Goal: Task Accomplishment & Management: Use online tool/utility

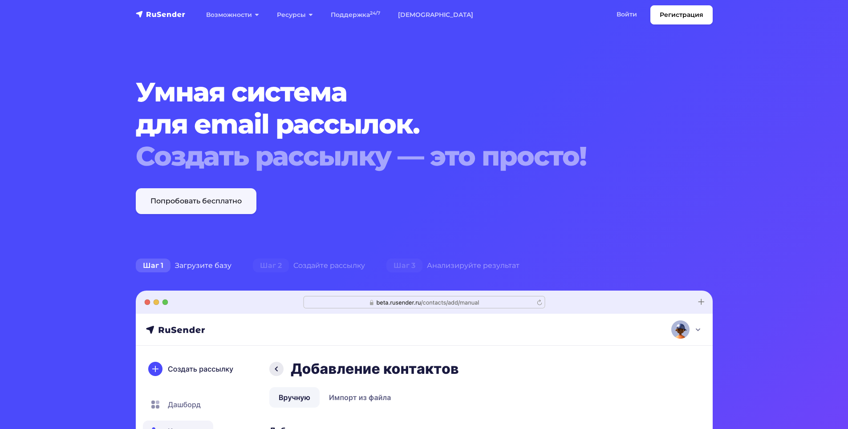
click at [200, 206] on link "Попробовать бесплатно" at bounding box center [196, 201] width 121 height 26
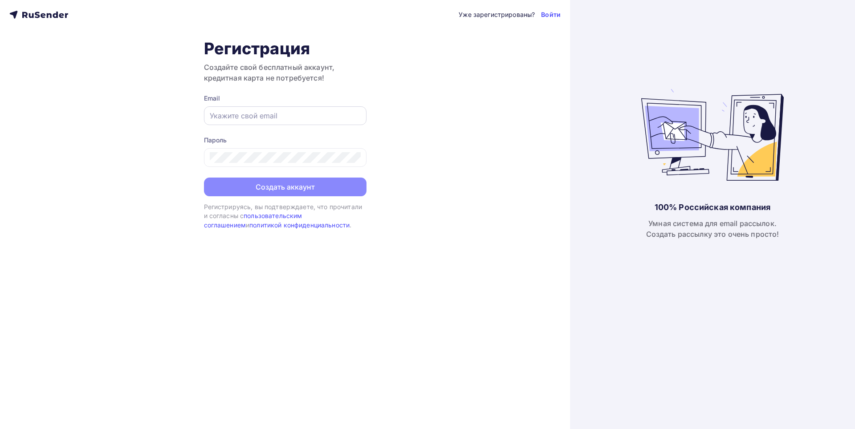
click at [241, 121] on input "text" at bounding box center [285, 115] width 151 height 11
paste input "[EMAIL_ADDRESS][DOMAIN_NAME]"
type input "[EMAIL_ADDRESS][DOMAIN_NAME]"
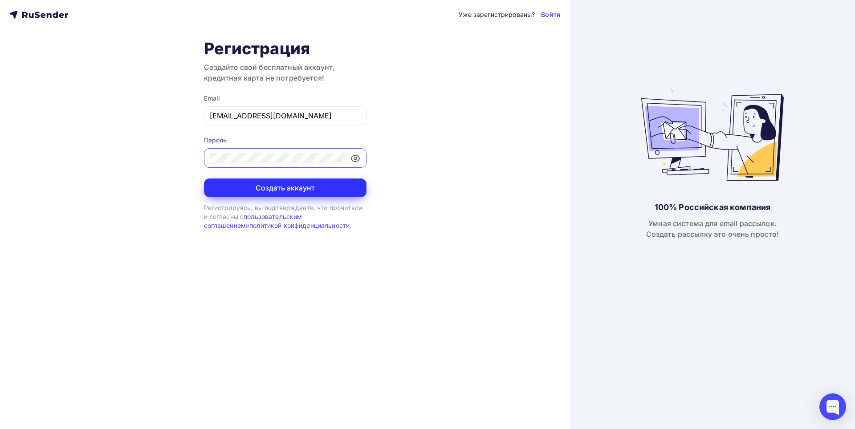
click at [263, 185] on button "Создать аккаунт" at bounding box center [285, 188] width 163 height 19
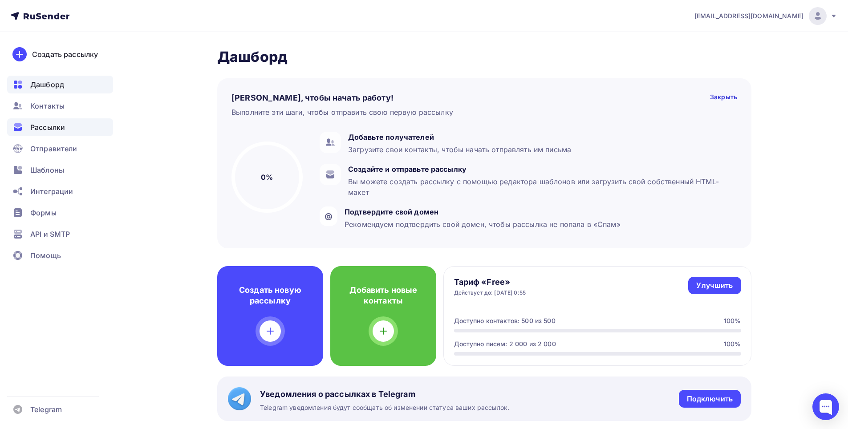
click at [38, 129] on span "Рассылки" at bounding box center [47, 127] width 35 height 11
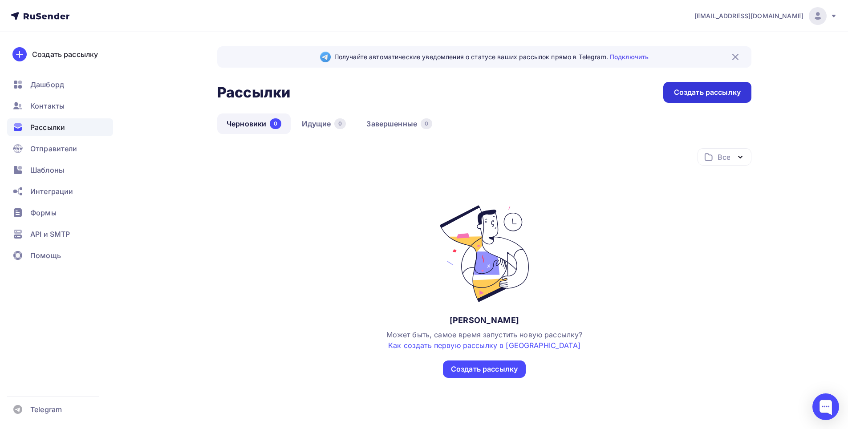
click at [704, 94] on div "Создать рассылку" at bounding box center [707, 92] width 67 height 10
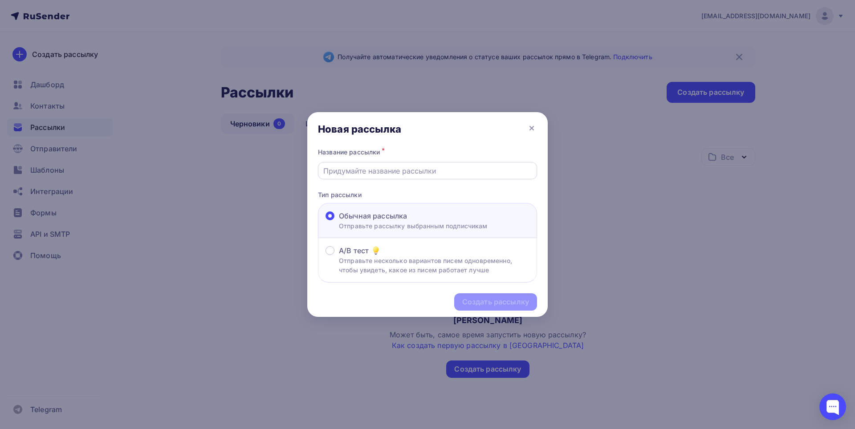
click at [369, 173] on input "text" at bounding box center [427, 171] width 209 height 11
type input "111"
click at [504, 301] on div "Создать рассылку" at bounding box center [495, 302] width 67 height 10
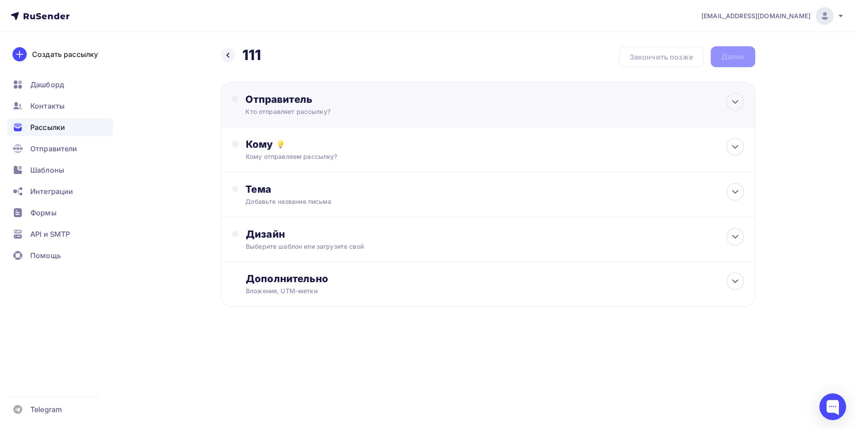
click at [370, 106] on div "Отправитель Кто отправляет рассылку? Email * [EMAIL_ADDRESS][DOMAIN_NAME] [EMAI…" at bounding box center [341, 104] width 193 height 23
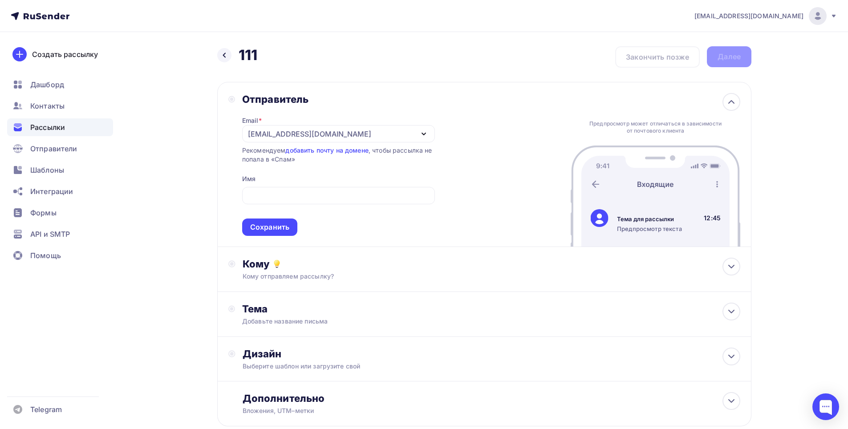
click at [232, 161] on div "Отправитель Email * [EMAIL_ADDRESS][DOMAIN_NAME] [EMAIL_ADDRESS][DOMAIN_NAME] Д…" at bounding box center [331, 164] width 207 height 143
click at [254, 197] on input "text" at bounding box center [338, 196] width 183 height 11
type input "AWS"
click at [279, 226] on div "Сохранить" at bounding box center [269, 227] width 39 height 10
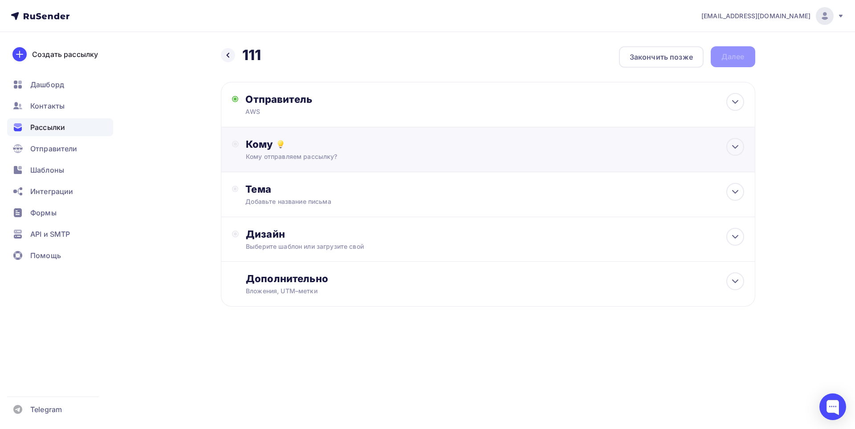
click at [304, 150] on div "Кому" at bounding box center [495, 144] width 498 height 12
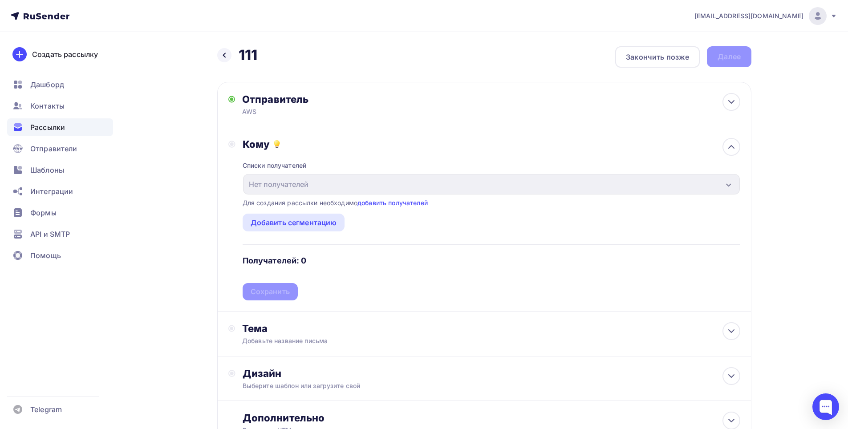
click at [332, 150] on div "Кому" at bounding box center [492, 144] width 498 height 12
click at [277, 330] on div "Тема" at bounding box center [330, 328] width 176 height 12
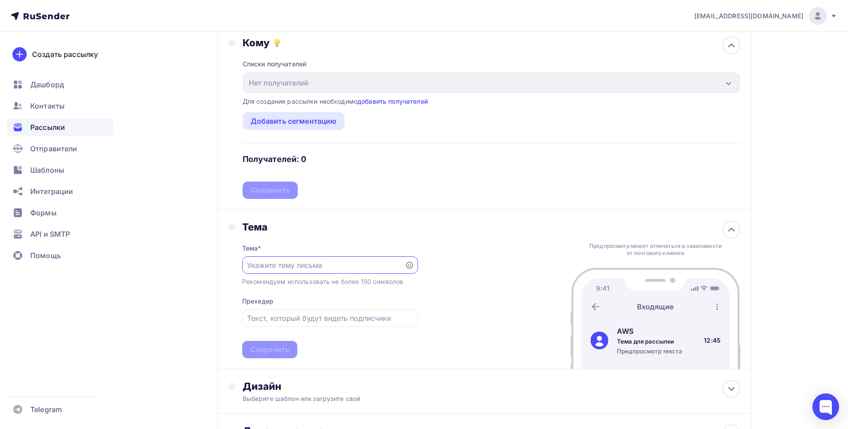
scroll to position [134, 0]
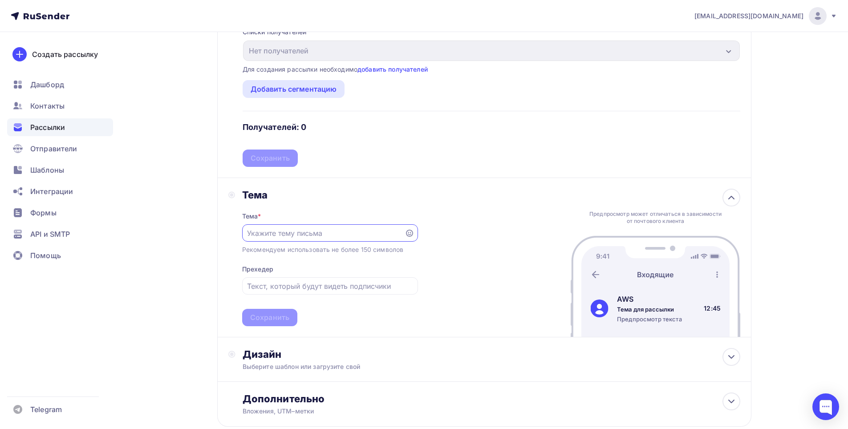
paste input "Вы выиграли приз от Вайлдбериз. Заберите сейчас."
click at [370, 232] on input "Вы выиграли приз от Вайлдбериз. Заберите сейчас." at bounding box center [323, 233] width 152 height 11
drag, startPoint x: 384, startPoint y: 232, endPoint x: 439, endPoint y: 232, distance: 54.8
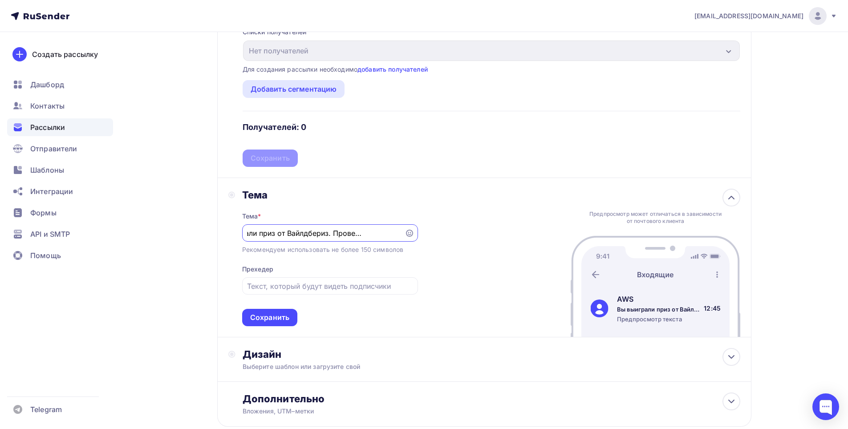
click at [439, 232] on div "[PERSON_NAME] * Вы выиграли приз от Вайлдбериз. Проверьте сейчас. Рекомендуем и…" at bounding box center [484, 257] width 534 height 159
type input "Вы выиграли приз от Вайлдбериз. Проверьте сейчас."
click at [468, 279] on div "[PERSON_NAME] * Вы выиграли приз от Вайлдбериз. Проверьте сейчас. Рекомендуем и…" at bounding box center [484, 257] width 534 height 159
click at [274, 321] on div "Сохранить" at bounding box center [269, 318] width 39 height 10
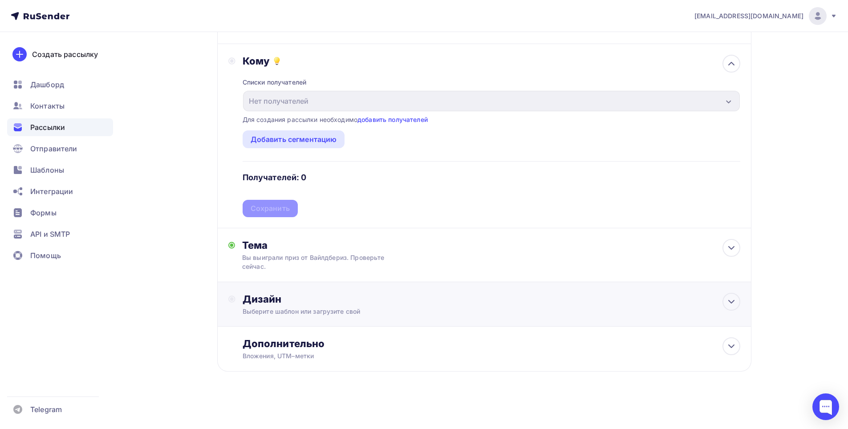
scroll to position [83, 0]
click at [300, 306] on div "Дизайн Выберите шаблон или загрузите свой" at bounding box center [492, 304] width 498 height 23
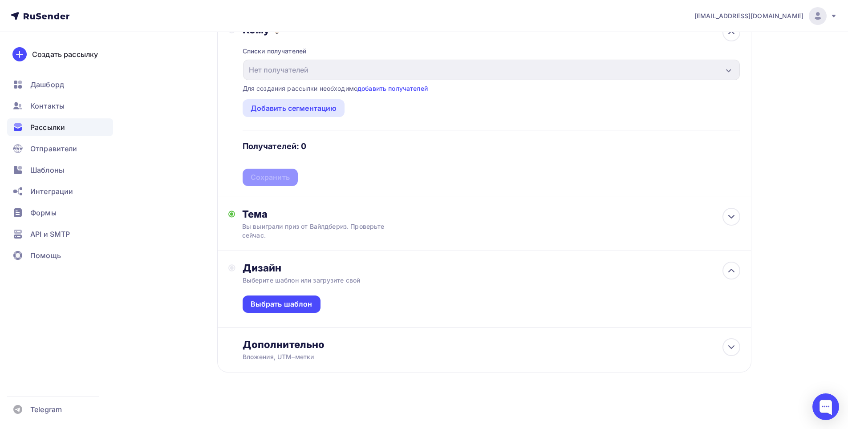
scroll to position [115, 0]
click at [300, 306] on div "Выбрать шаблон" at bounding box center [282, 303] width 62 height 10
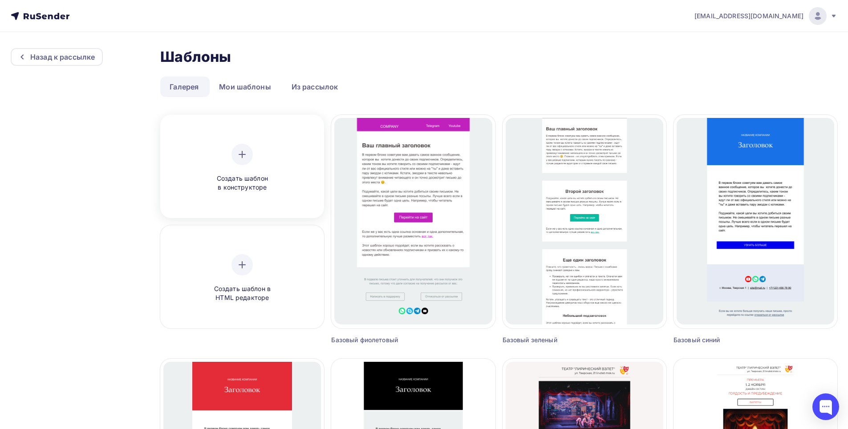
click at [245, 158] on icon at bounding box center [242, 154] width 11 height 11
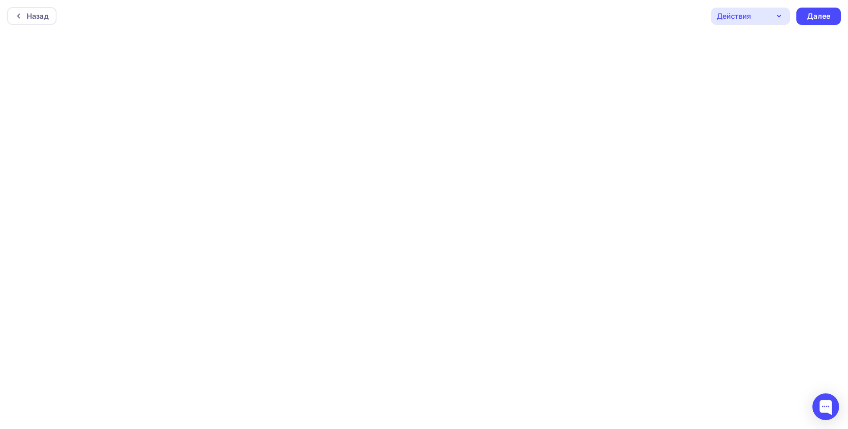
click at [778, 20] on icon "button" at bounding box center [779, 16] width 11 height 11
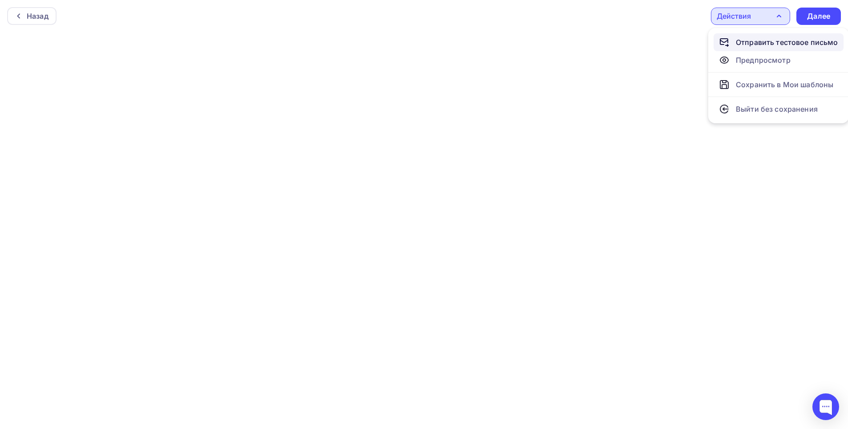
click at [773, 36] on link "Отправить тестовое письмо" at bounding box center [779, 42] width 130 height 18
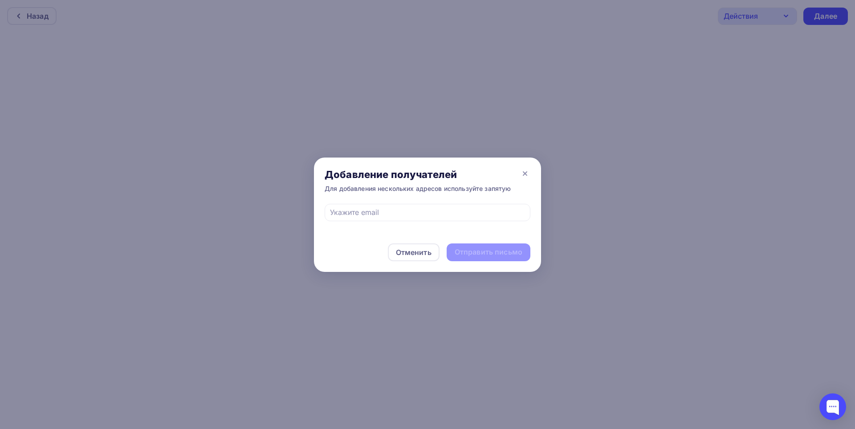
click at [338, 242] on div "Отменить Отправить письмо" at bounding box center [427, 252] width 227 height 39
click at [356, 214] on input "text" at bounding box center [428, 212] width 196 height 11
paste input "[EMAIL_ADDRESS][DOMAIN_NAME],[DOMAIN_NAME][EMAIL_ADDRESS][DOMAIN_NAME],[DOMAIN_…"
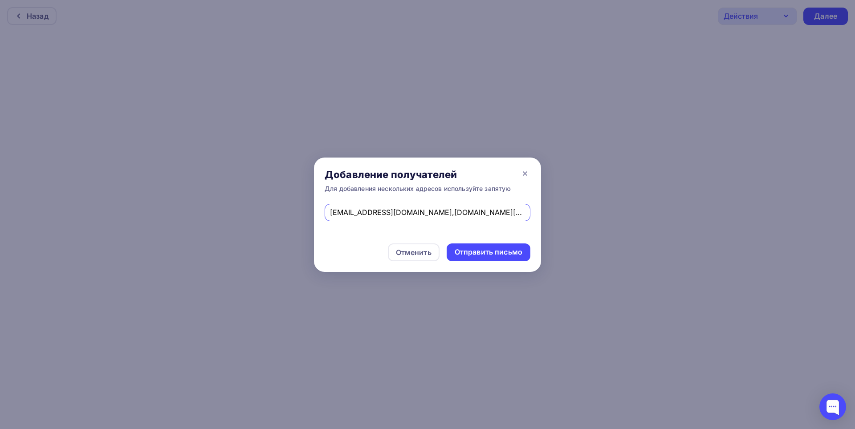
scroll to position [0, 126]
type input "[EMAIL_ADDRESS][DOMAIN_NAME],[DOMAIN_NAME][EMAIL_ADDRESS][DOMAIN_NAME],[DOMAIN_…"
click at [338, 241] on div "Отменить Отправить письмо" at bounding box center [427, 252] width 227 height 39
click at [497, 257] on div "Отправить письмо" at bounding box center [489, 253] width 84 height 18
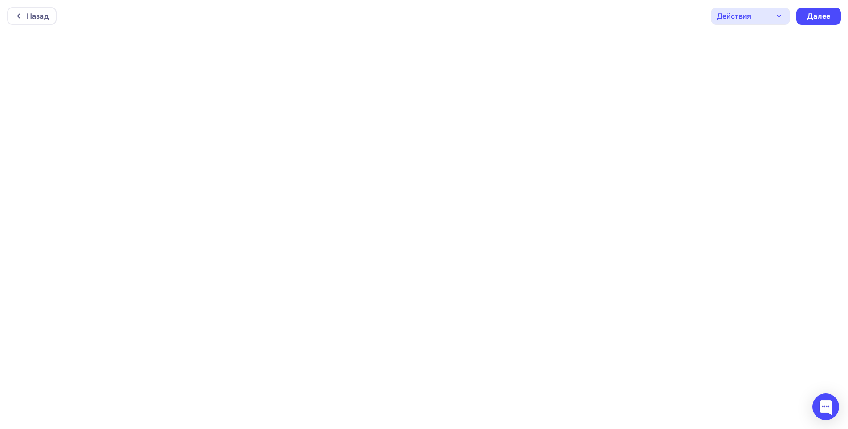
click at [775, 15] on icon "button" at bounding box center [779, 16] width 11 height 11
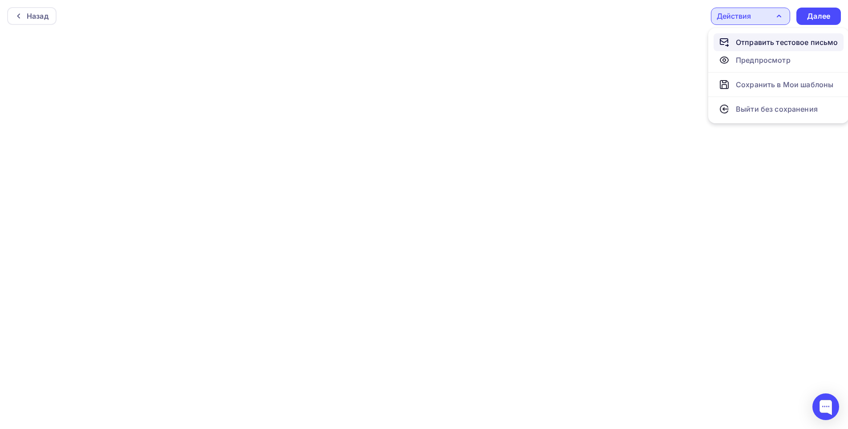
click at [757, 38] on div "Отправить тестовое письмо" at bounding box center [787, 42] width 102 height 11
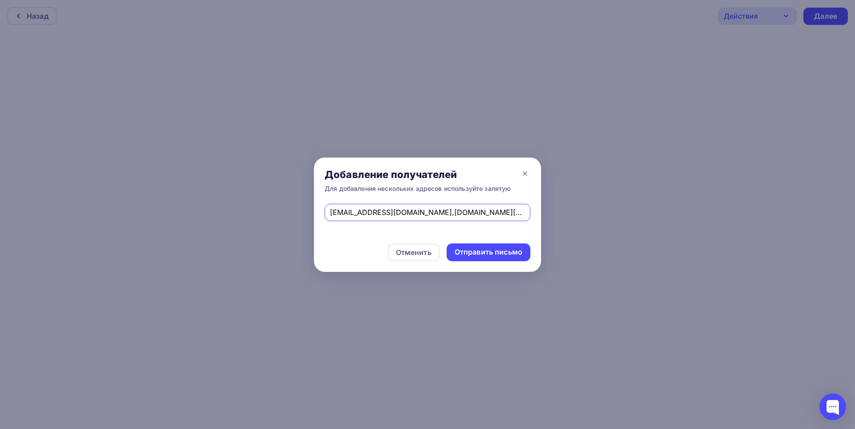
scroll to position [0, 126]
click at [408, 212] on input "[EMAIL_ADDRESS][DOMAIN_NAME],[DOMAIN_NAME][EMAIL_ADDRESS][DOMAIN_NAME],[DOMAIN_…" at bounding box center [428, 212] width 196 height 11
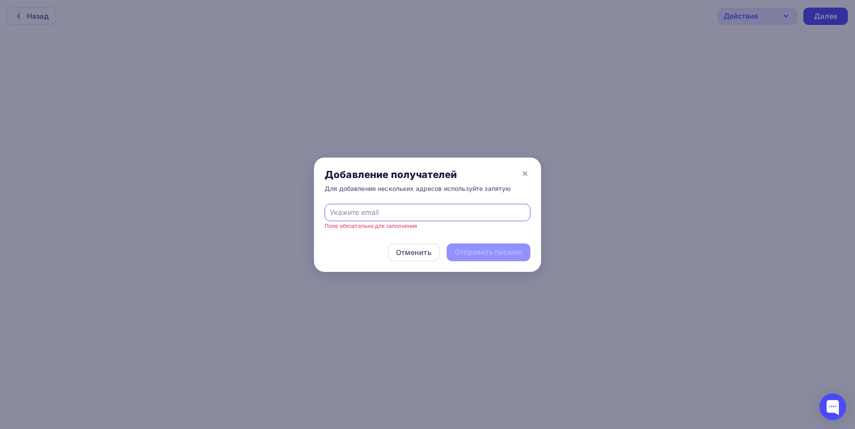
type input "[EMAIL_ADDRESS][DOMAIN_NAME],[EMAIL_ADDRESS][DOMAIN_NAME],[EMAIL_ADDRESS][DOMAI…"
paste input "[EMAIL_ADDRESS][DOMAIN_NAME],[DOMAIN_NAME][EMAIL_ADDRESS][DOMAIN_NAME],[EMAIL_A…"
type input "[EMAIL_ADDRESS][DOMAIN_NAME],[DOMAIN_NAME][EMAIL_ADDRESS][DOMAIN_NAME],[EMAIL_A…"
click at [491, 253] on div "Отправить письмо" at bounding box center [489, 252] width 68 height 10
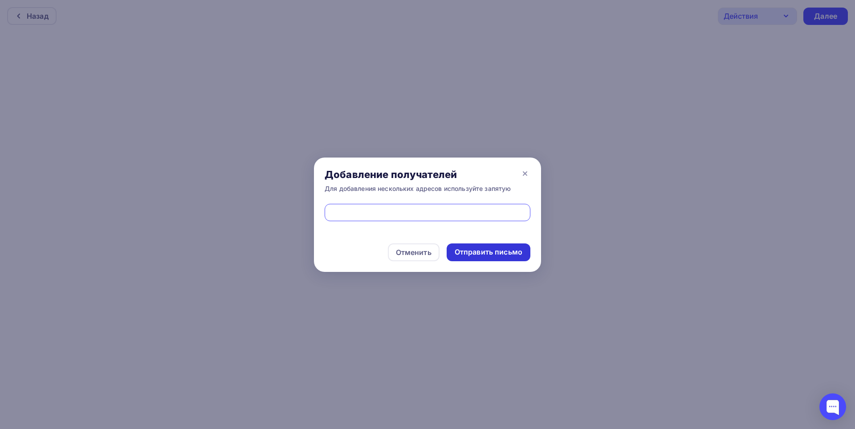
scroll to position [0, 0]
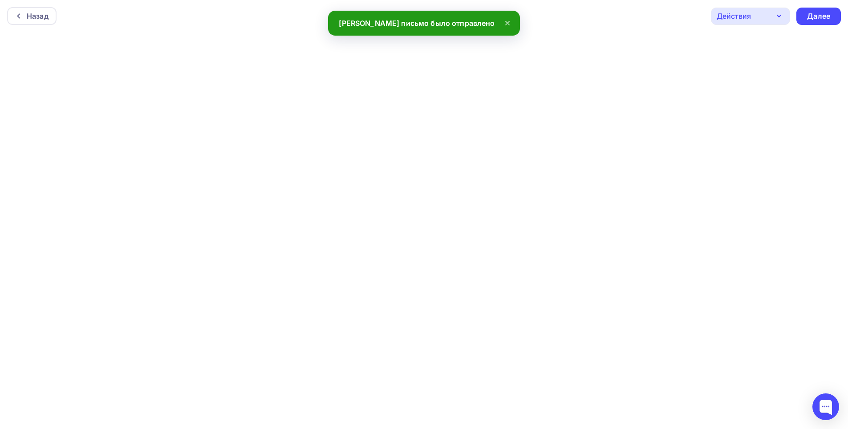
click at [785, 18] on icon "button" at bounding box center [779, 16] width 11 height 11
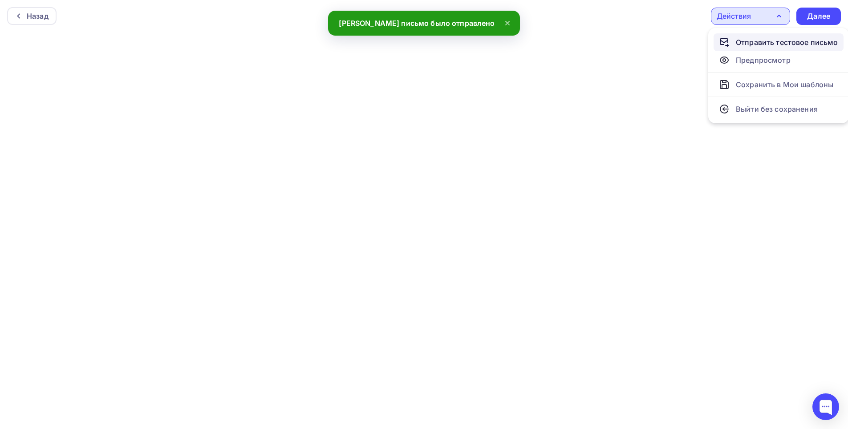
click at [765, 41] on div "Отправить тестовое письмо" at bounding box center [787, 42] width 102 height 11
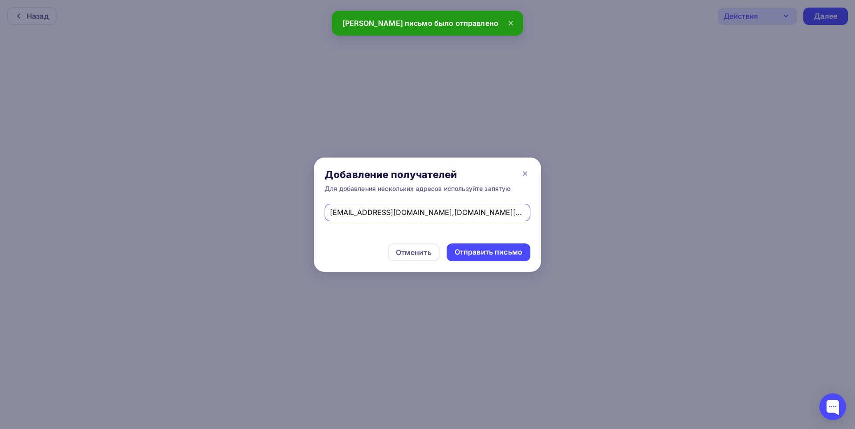
scroll to position [0, 198]
click at [368, 213] on input "[EMAIL_ADDRESS][DOMAIN_NAME],[DOMAIN_NAME][EMAIL_ADDRESS][DOMAIN_NAME],[EMAIL_A…" at bounding box center [428, 212] width 196 height 11
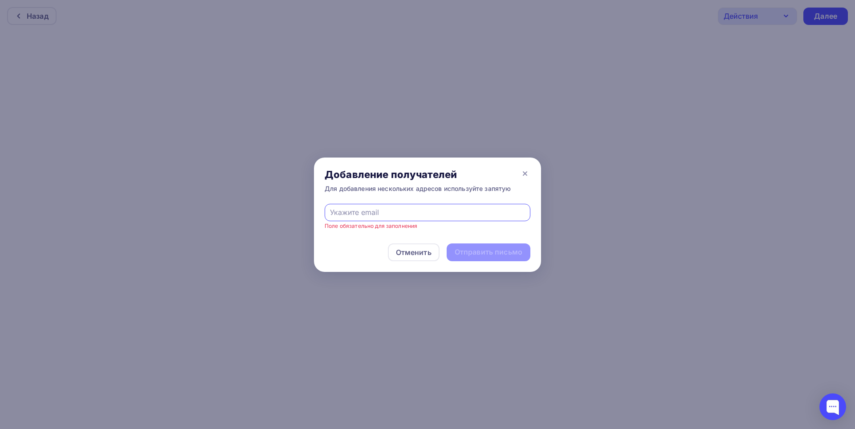
scroll to position [0, 0]
paste input "[EMAIL_ADDRESS][DOMAIN_NAME],[EMAIL_ADDRESS][DOMAIN_NAME],[EMAIL_ADDRESS][DOMAI…"
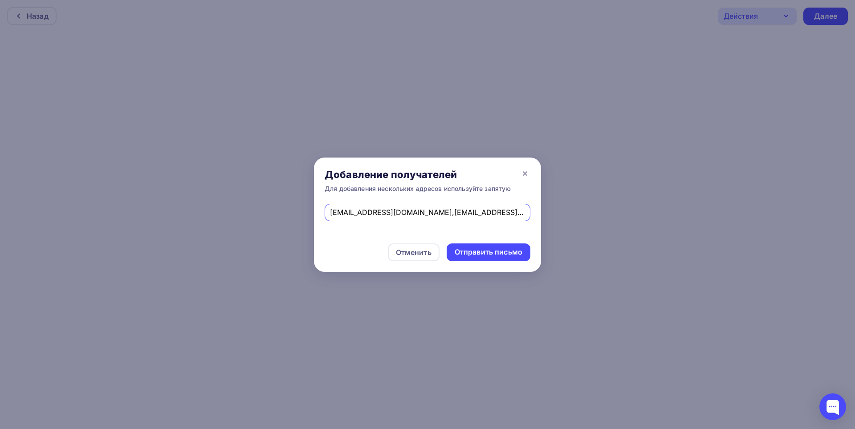
scroll to position [0, 185]
type input "[EMAIL_ADDRESS][DOMAIN_NAME],[EMAIL_ADDRESS][DOMAIN_NAME],[EMAIL_ADDRESS][DOMAI…"
click at [358, 245] on div "Отменить Отправить письмо" at bounding box center [427, 252] width 227 height 39
click at [476, 257] on div "Отправить письмо" at bounding box center [489, 252] width 68 height 10
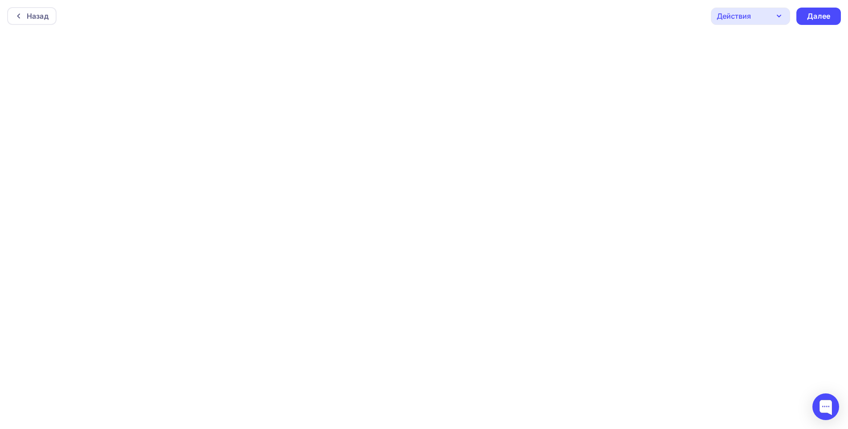
click at [773, 20] on div "Действия" at bounding box center [750, 16] width 79 height 17
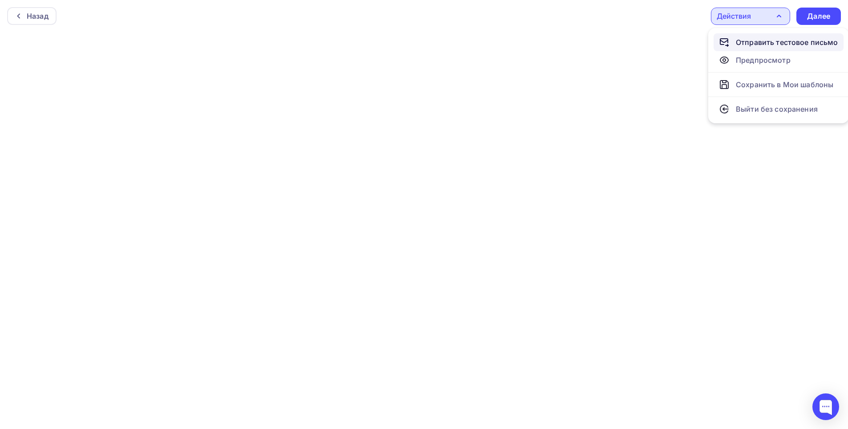
click at [746, 43] on div "Отправить тестовое письмо" at bounding box center [787, 42] width 102 height 11
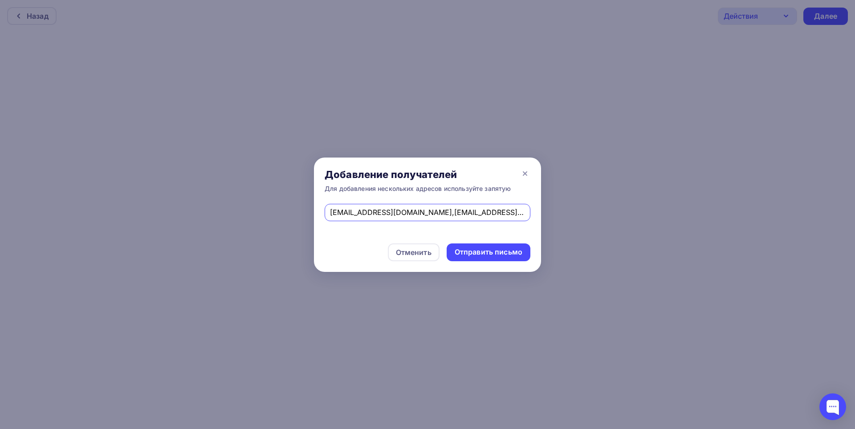
scroll to position [0, 185]
click at [440, 214] on input "[EMAIL_ADDRESS][DOMAIN_NAME],[EMAIL_ADDRESS][DOMAIN_NAME],[EMAIL_ADDRESS][DOMAI…" at bounding box center [428, 212] width 196 height 11
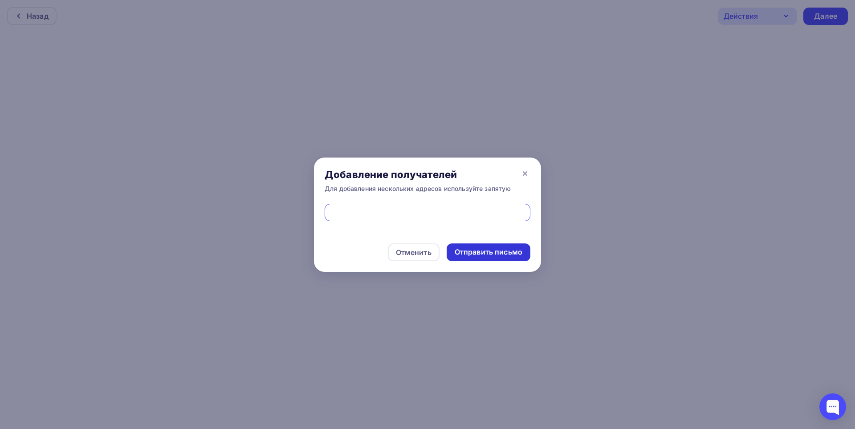
type input "[EMAIL_ADDRESS][DOMAIN_NAME],[EMAIL_ADDRESS][DOMAIN_NAME],[EMAIL_ADDRESS][DOMAI…"
click at [484, 251] on div "Отправить письмо" at bounding box center [489, 252] width 68 height 10
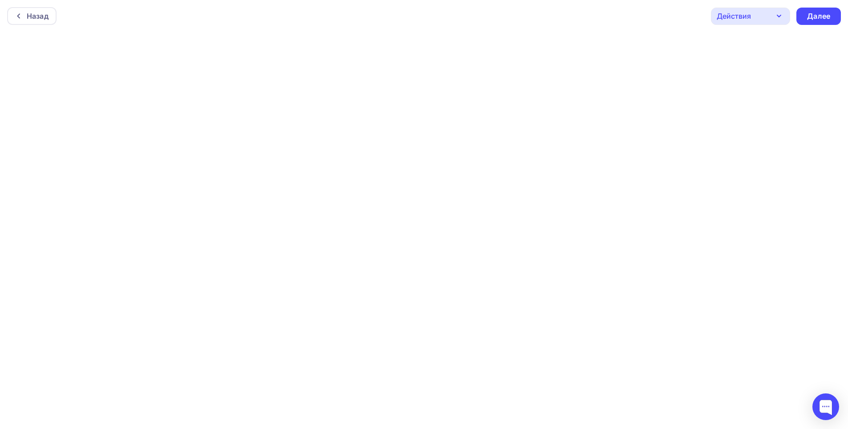
click at [774, 17] on icon "button" at bounding box center [779, 16] width 11 height 11
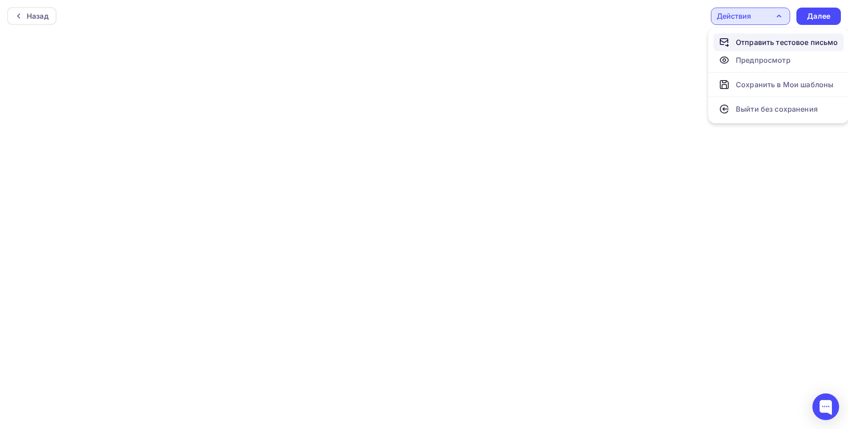
click at [756, 39] on div "Отправить тестовое письмо" at bounding box center [787, 42] width 102 height 11
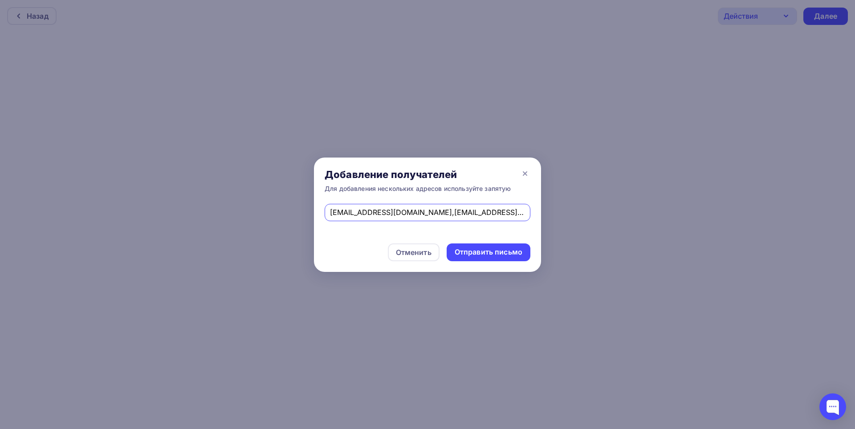
scroll to position [0, 240]
click at [453, 212] on input "[EMAIL_ADDRESS][DOMAIN_NAME],[EMAIL_ADDRESS][DOMAIN_NAME],[EMAIL_ADDRESS][DOMAI…" at bounding box center [428, 212] width 196 height 11
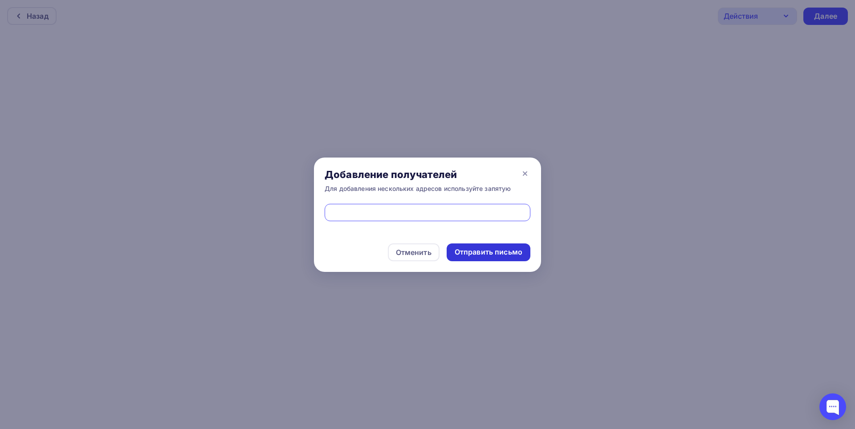
type input "[EMAIL_ADDRESS][DOMAIN_NAME],[EMAIL_ADDRESS][DOMAIN_NAME],[PERSON_NAME][EMAIL_A…"
click at [481, 251] on div "Отправить письмо" at bounding box center [489, 252] width 68 height 10
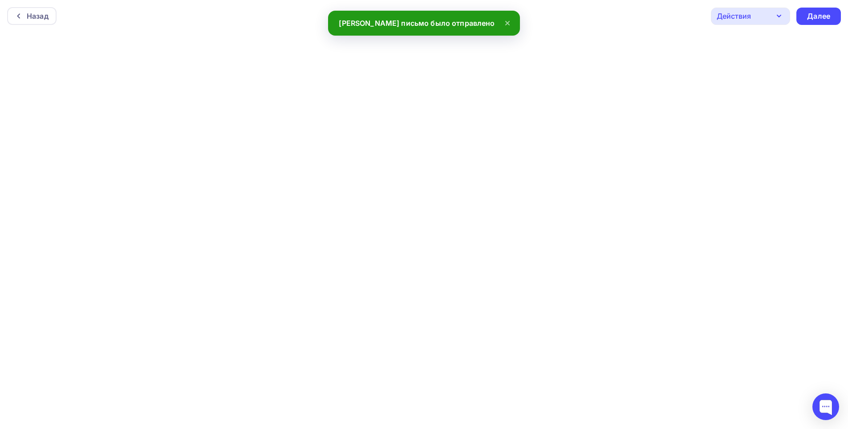
click at [772, 16] on div "Действия" at bounding box center [750, 16] width 79 height 17
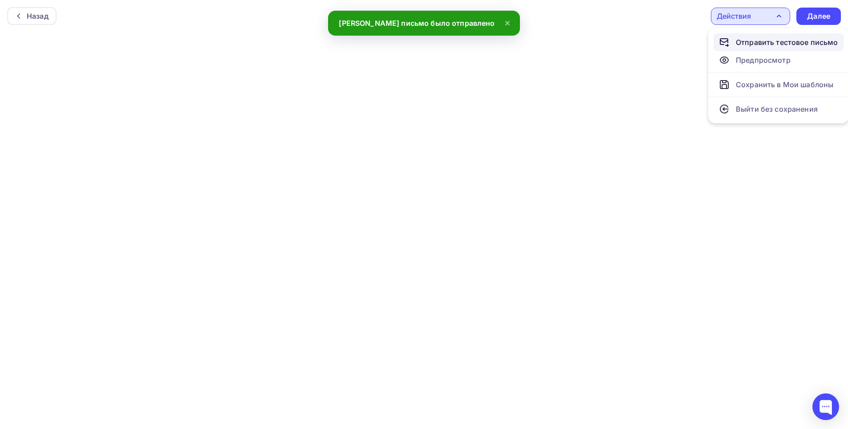
click at [753, 39] on div "Отправить тестовое письмо" at bounding box center [787, 42] width 102 height 11
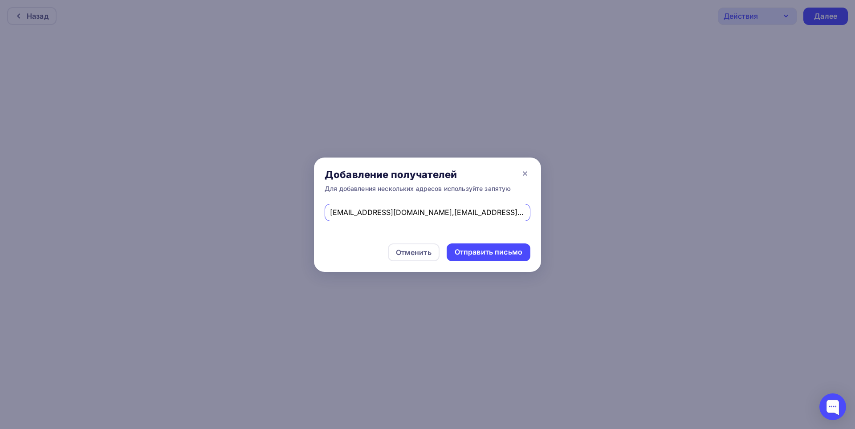
click at [464, 214] on input "[EMAIL_ADDRESS][DOMAIN_NAME],[EMAIL_ADDRESS][DOMAIN_NAME],[PERSON_NAME][EMAIL_A…" at bounding box center [428, 212] width 196 height 11
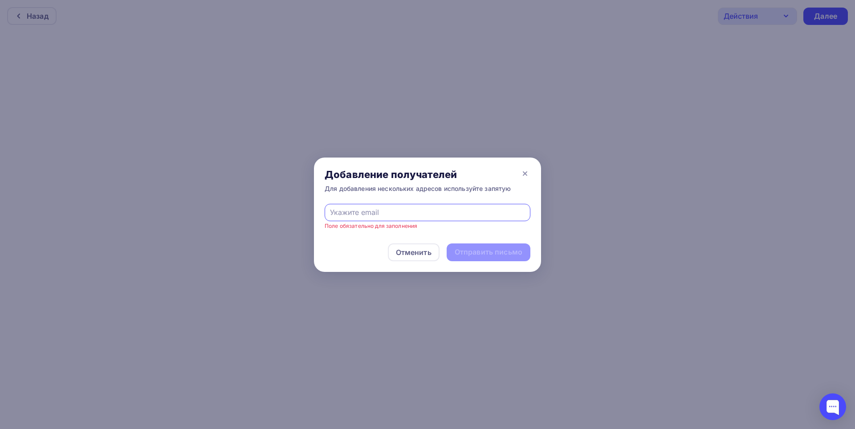
paste input "[EMAIL_ADDRESS][DOMAIN_NAME],[DOMAIN_NAME][EMAIL_ADDRESS][DOMAIN_NAME],[EMAIL_A…"
type input "[EMAIL_ADDRESS][DOMAIN_NAME],[DOMAIN_NAME][EMAIL_ADDRESS][DOMAIN_NAME],[EMAIL_A…"
click at [485, 251] on div "Отправить письмо" at bounding box center [489, 252] width 68 height 10
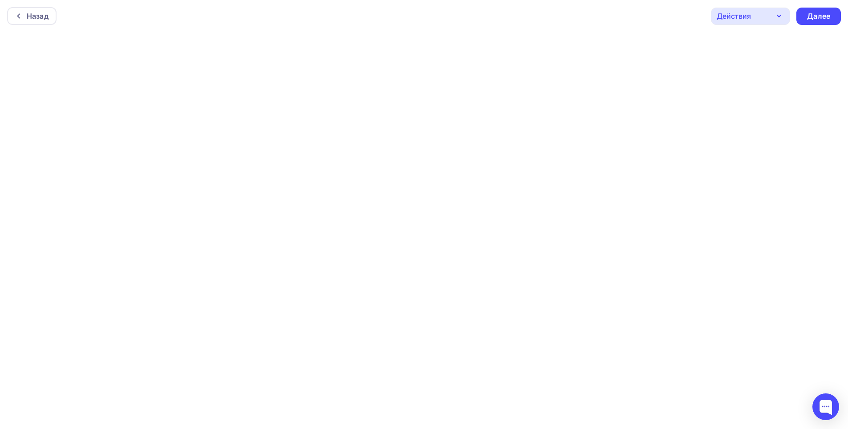
click at [777, 18] on icon "button" at bounding box center [779, 16] width 11 height 11
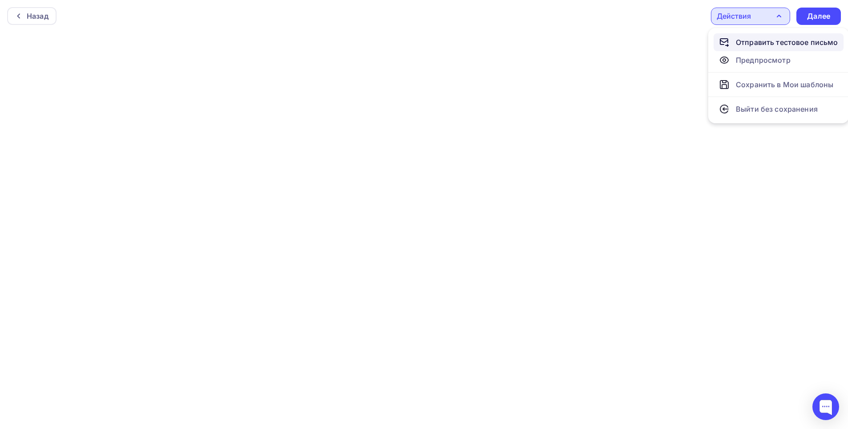
click at [769, 45] on div "Отправить тестовое письмо" at bounding box center [787, 42] width 102 height 11
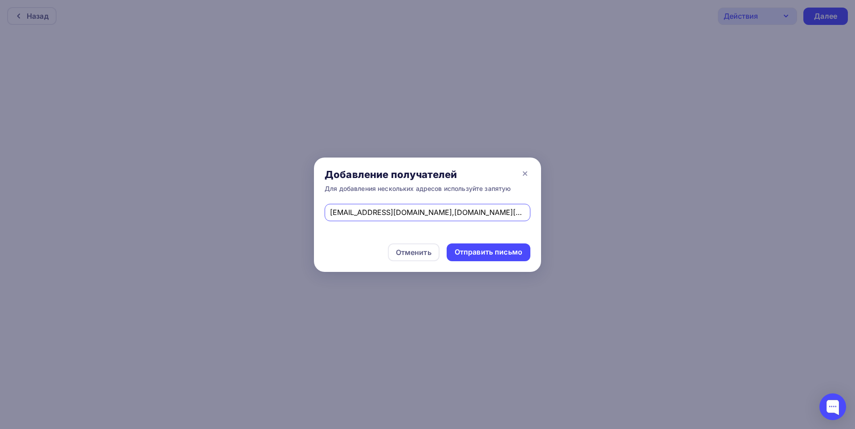
scroll to position [0, 169]
click at [389, 212] on input "[EMAIL_ADDRESS][DOMAIN_NAME],[DOMAIN_NAME][EMAIL_ADDRESS][DOMAIN_NAME],[EMAIL_A…" at bounding box center [428, 212] width 196 height 11
type input "[EMAIL_ADDRESS][DOMAIN_NAME],[DOMAIN_NAME][EMAIL_ADDRESS][DOMAIN_NAME],[EMAIL_A…"
click at [497, 251] on div "Отправить письмо" at bounding box center [489, 252] width 68 height 10
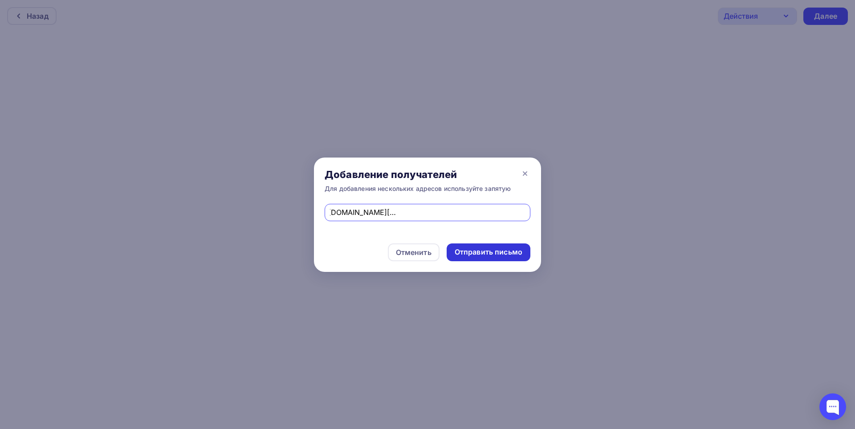
scroll to position [0, 0]
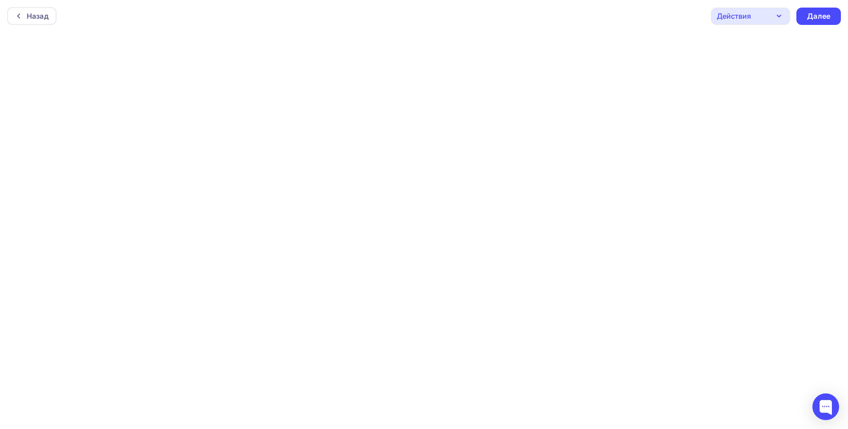
click at [779, 20] on icon "button" at bounding box center [779, 16] width 11 height 11
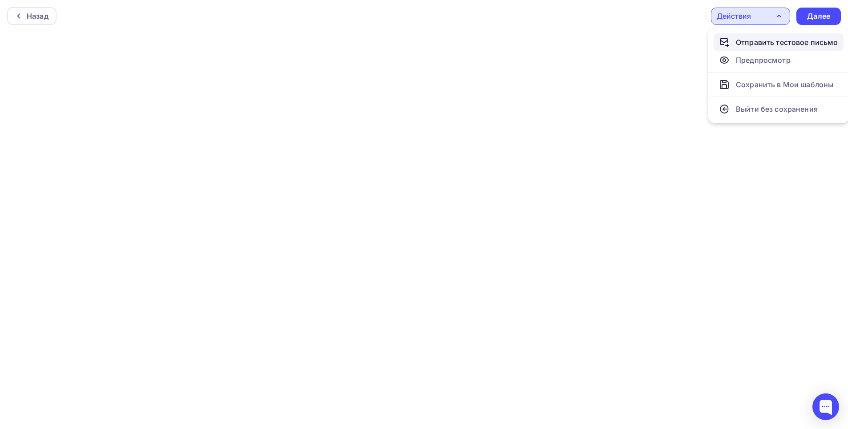
click at [752, 41] on div "Отправить тестовое письмо" at bounding box center [787, 42] width 102 height 11
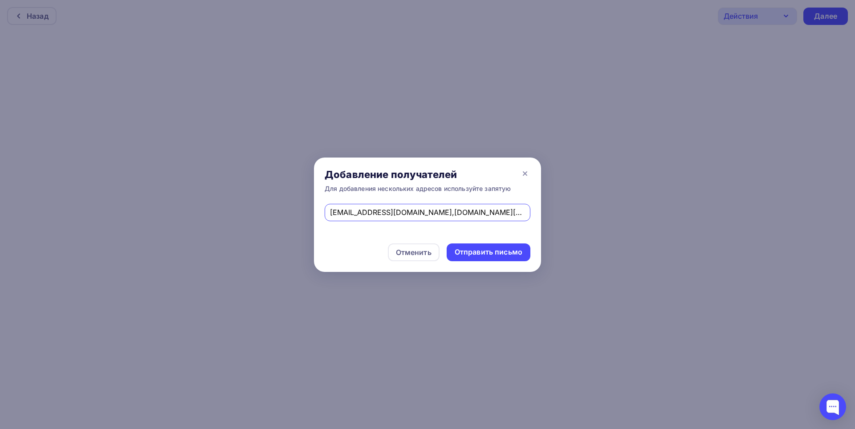
scroll to position [0, 126]
click at [396, 214] on input "[EMAIL_ADDRESS][DOMAIN_NAME],[DOMAIN_NAME][EMAIL_ADDRESS][DOMAIN_NAME],[EMAIL_A…" at bounding box center [428, 212] width 196 height 11
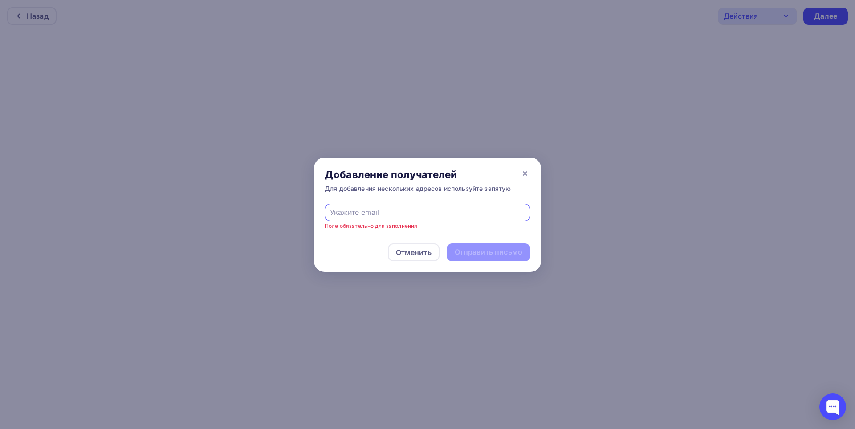
scroll to position [0, 0]
type input "[EMAIL_ADDRESS][DOMAIN_NAME]"
click at [485, 253] on div "Отправить письмо" at bounding box center [489, 252] width 68 height 10
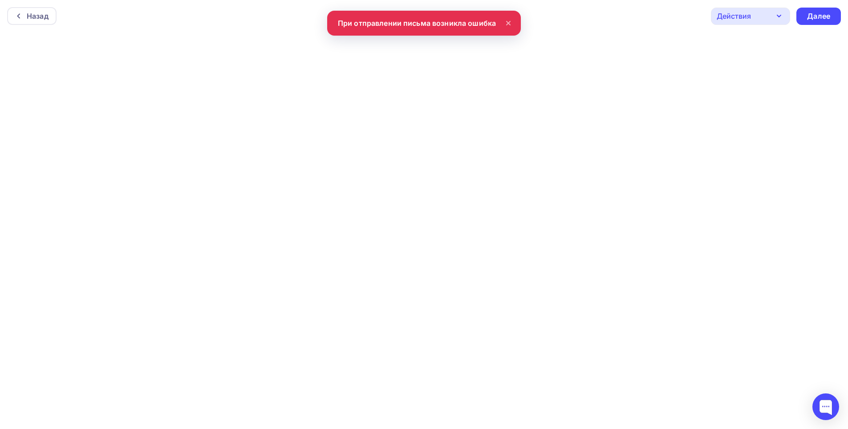
click at [508, 22] on icon at bounding box center [508, 23] width 11 height 11
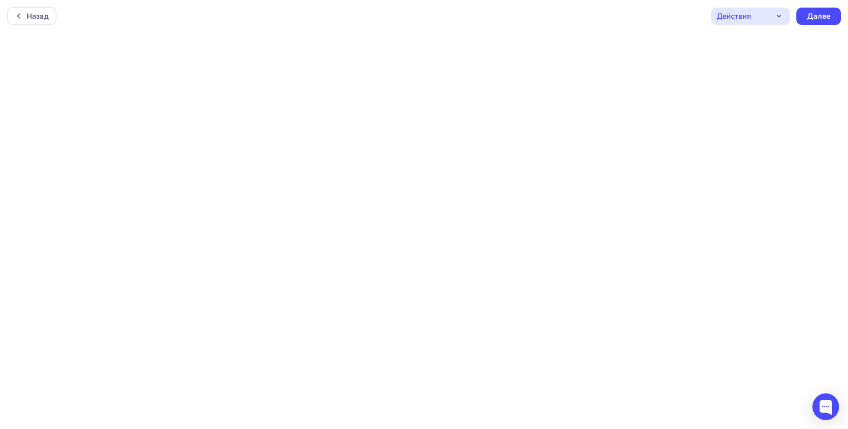
click at [766, 17] on div "Действия" at bounding box center [750, 16] width 79 height 17
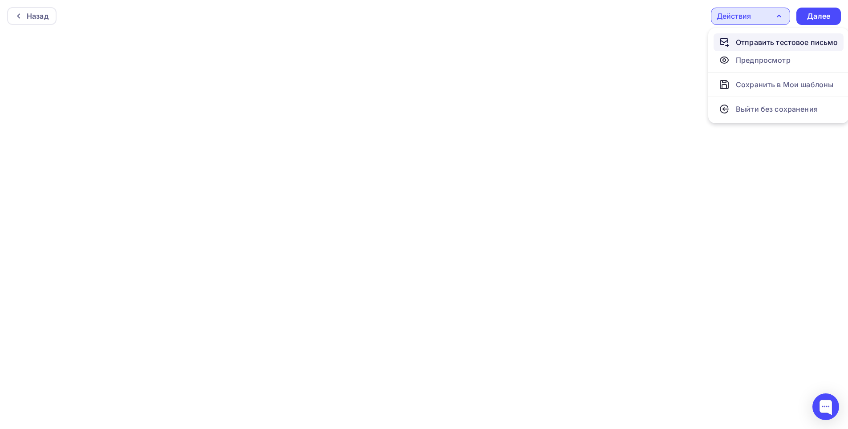
click at [752, 39] on div "Отправить тестовое письмо" at bounding box center [787, 42] width 102 height 11
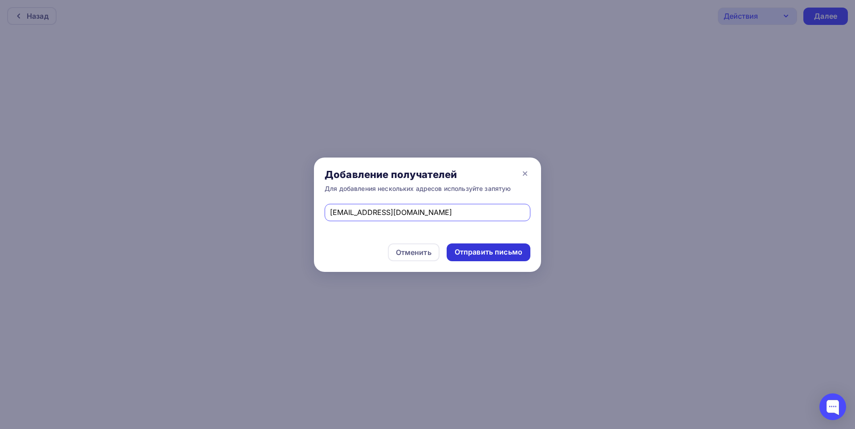
click at [490, 253] on div "Отправить письмо" at bounding box center [489, 252] width 68 height 10
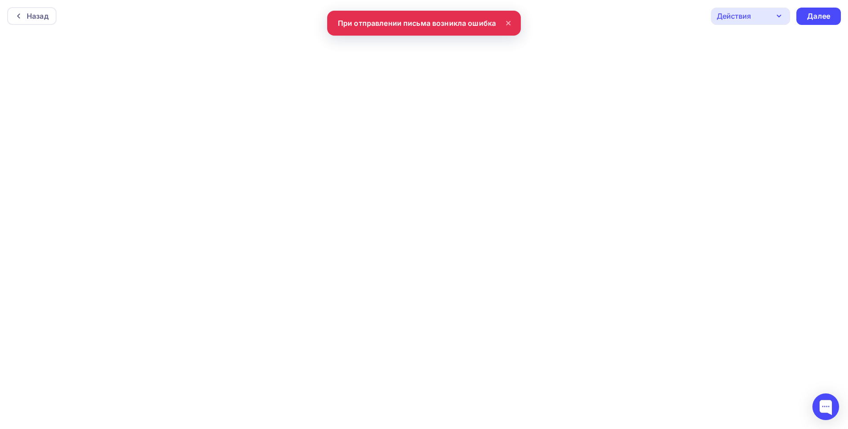
click at [507, 25] on icon at bounding box center [508, 23] width 11 height 11
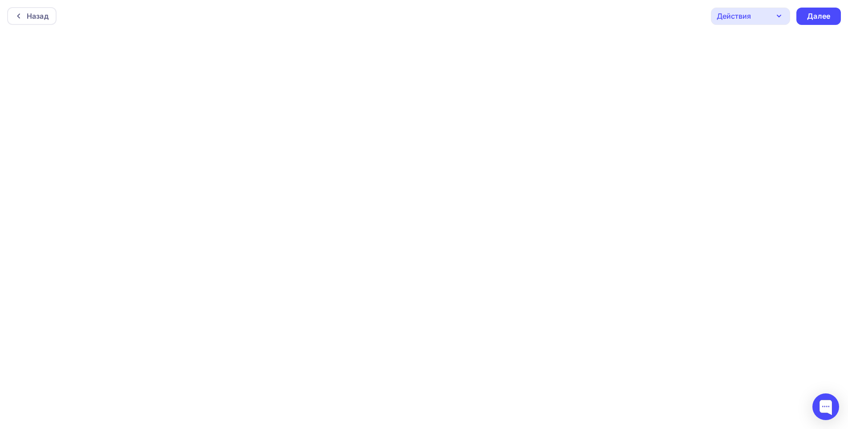
click at [749, 16] on div "Действия" at bounding box center [734, 16] width 34 height 11
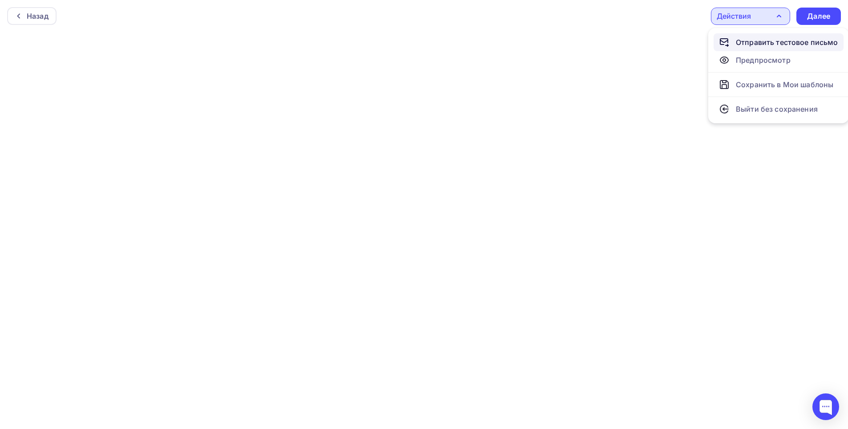
click at [739, 39] on div "Отправить тестовое письмо" at bounding box center [787, 42] width 102 height 11
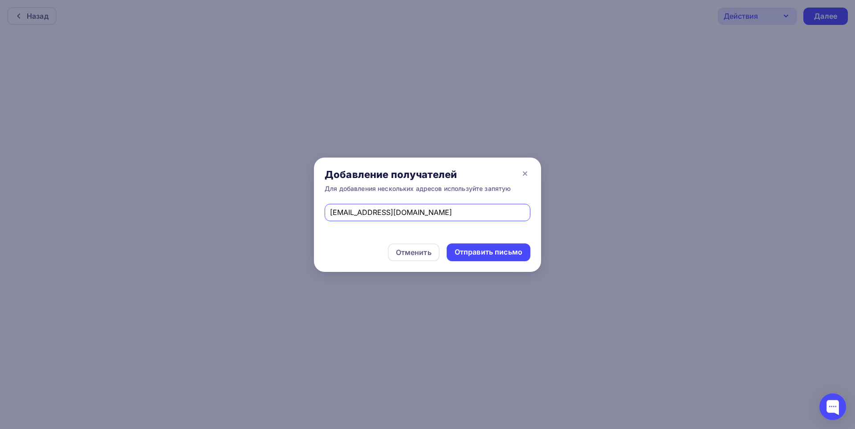
drag, startPoint x: 411, startPoint y: 214, endPoint x: 303, endPoint y: 216, distance: 107.8
click at [303, 216] on div "Добавление получателей Для добавления нескольких адресов используйте запятую [E…" at bounding box center [427, 214] width 855 height 429
type input "[EMAIL_ADDRESS][DOMAIN_NAME],[DOMAIN_NAME][EMAIL_ADDRESS][DOMAIN_NAME],[EMAIL_A…"
click at [488, 250] on div "Отправить письмо" at bounding box center [489, 252] width 68 height 10
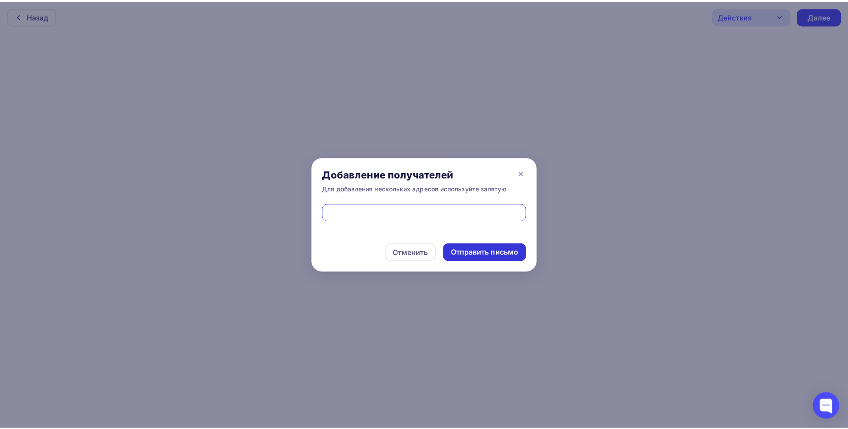
scroll to position [0, 0]
